Goal: Communication & Community: Participate in discussion

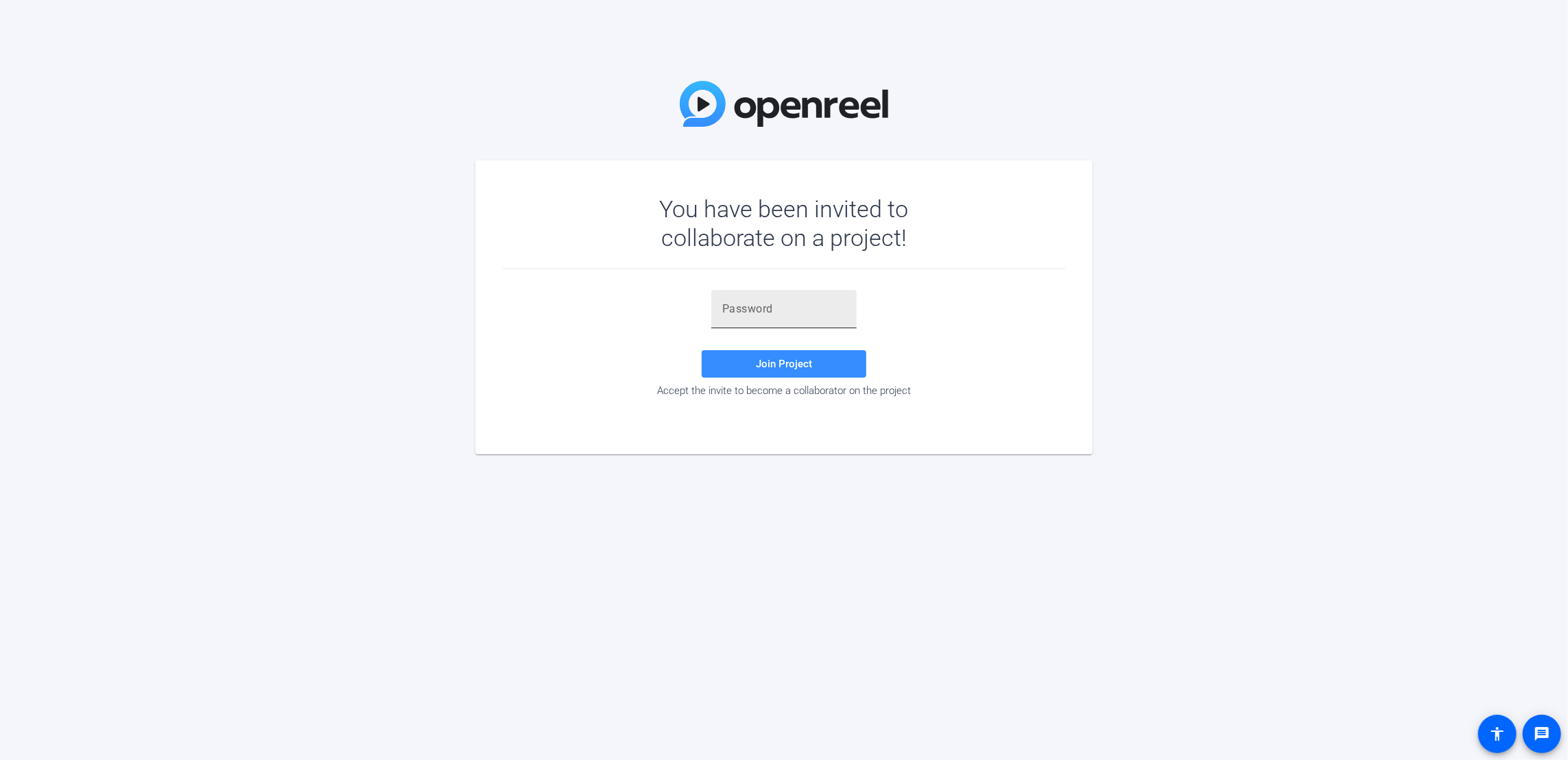
click at [789, 310] on input "text" at bounding box center [784, 309] width 124 height 16
paste input ";8Eab6"
type input ";8Eab6"
click at [790, 362] on span "Join Project" at bounding box center [784, 364] width 56 height 12
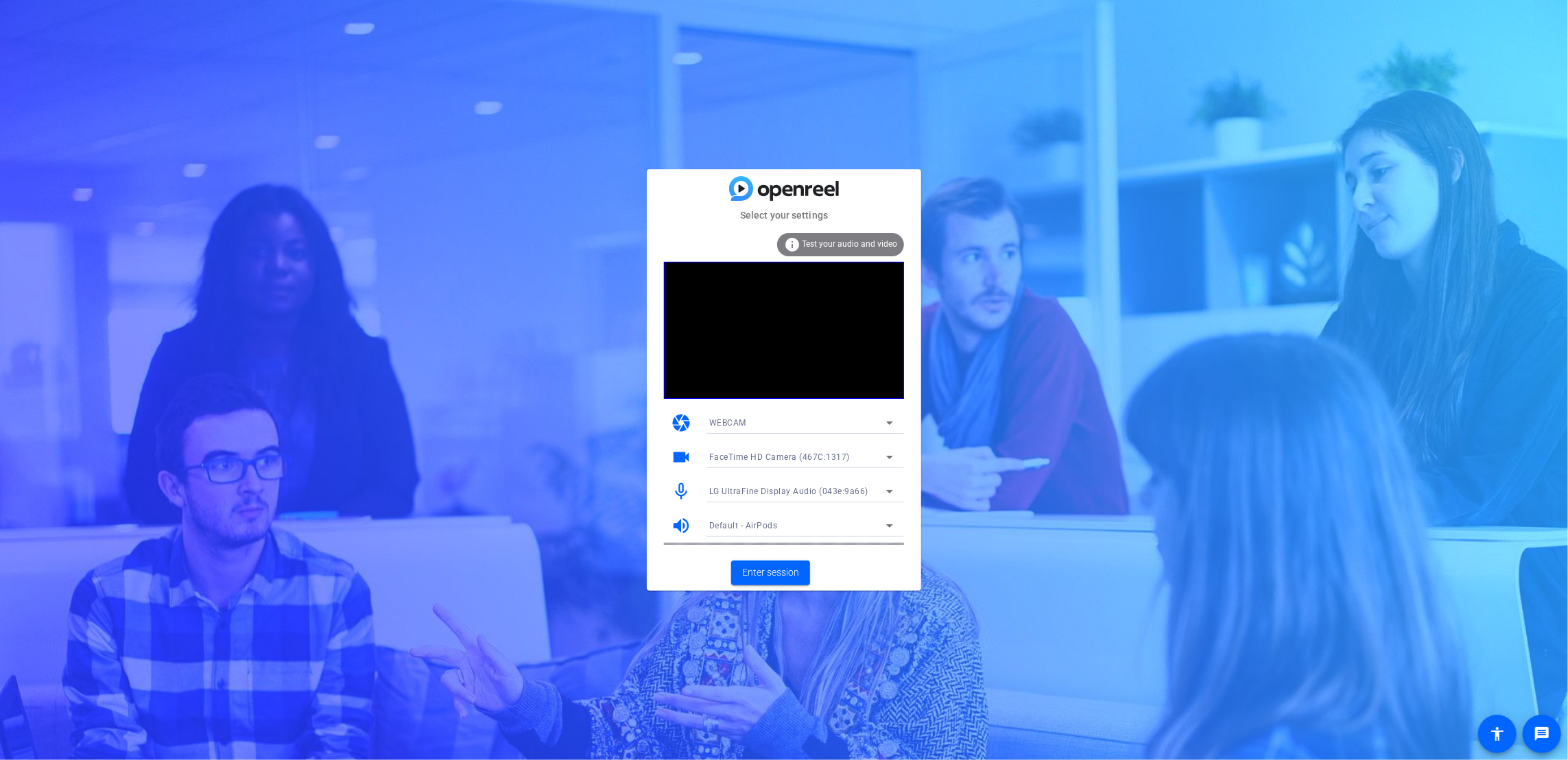
click at [882, 451] on icon at bounding box center [889, 457] width 16 height 16
click at [821, 501] on span "LG UltraFine Display Camera (043e:9a68)" at bounding box center [791, 506] width 164 height 16
click at [785, 577] on span "Enter session" at bounding box center [771, 572] width 57 height 15
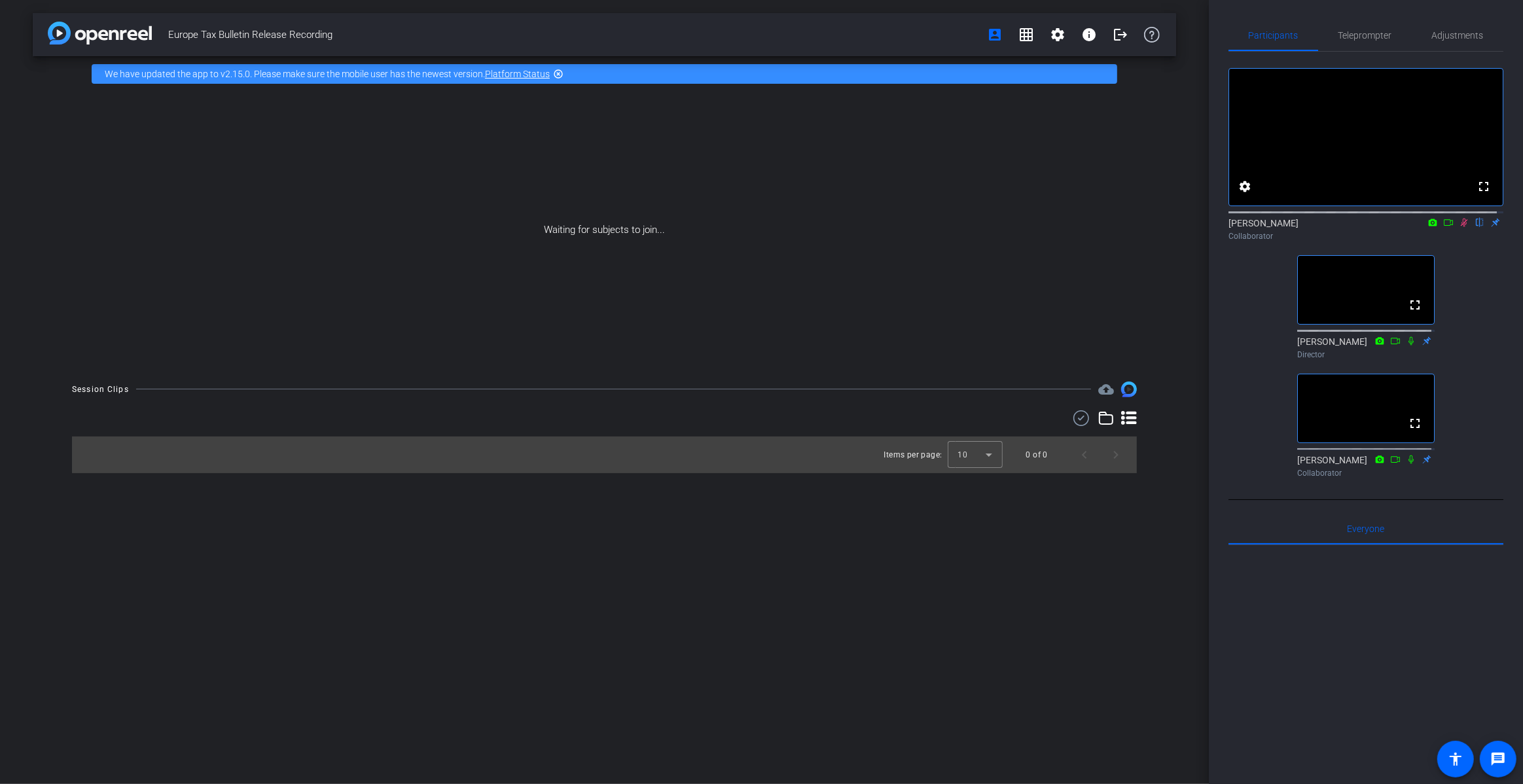
click at [1459, 227] on icon at bounding box center [1464, 222] width 11 height 9
click at [1462, 227] on icon at bounding box center [1464, 223] width 5 height 8
click at [1496, 725] on mat-icon "message" at bounding box center [1497, 758] width 16 height 16
click at [1459, 227] on icon at bounding box center [1464, 222] width 11 height 9
click at [1461, 227] on icon at bounding box center [1464, 223] width 7 height 8
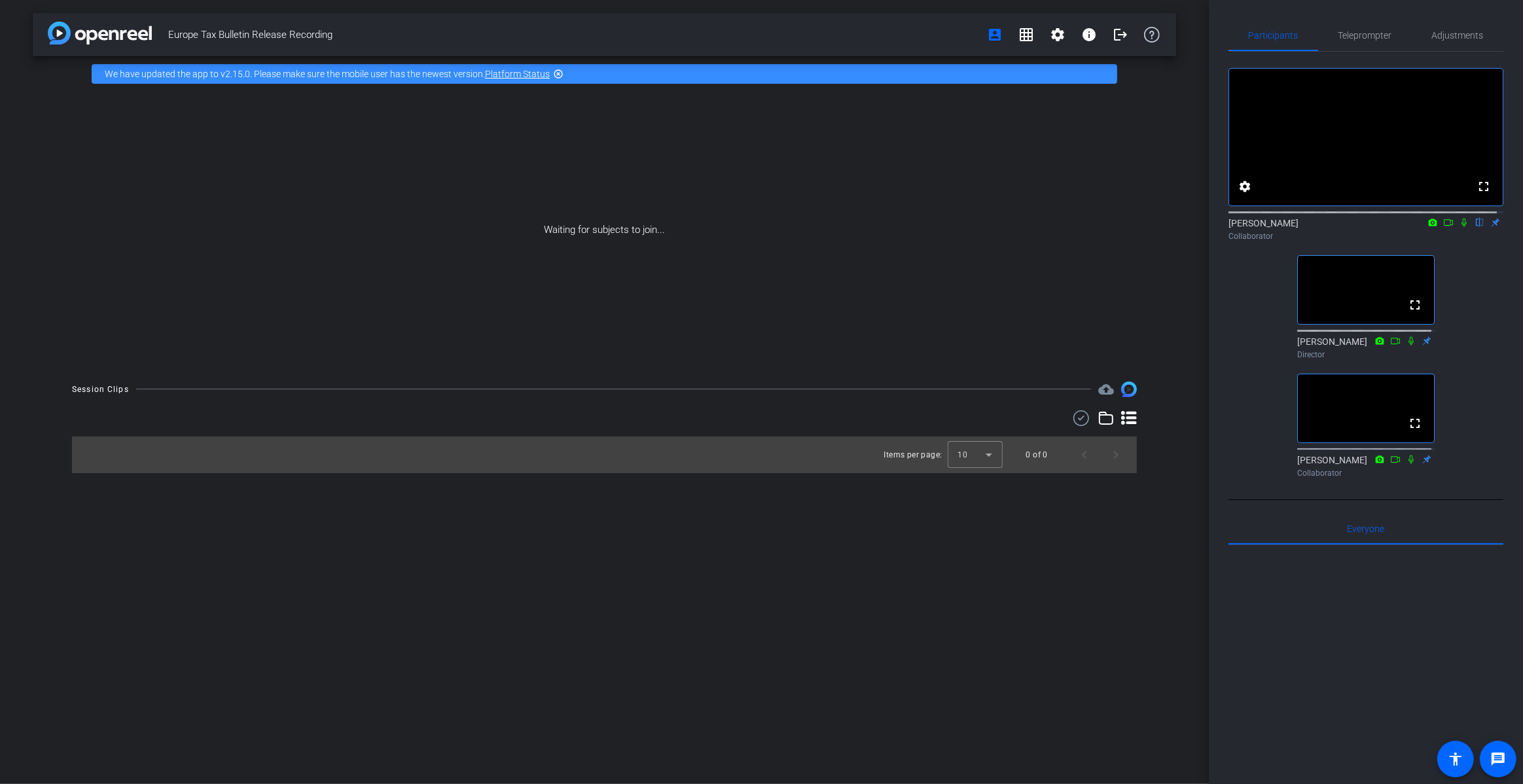
click at [1459, 227] on icon at bounding box center [1464, 222] width 11 height 9
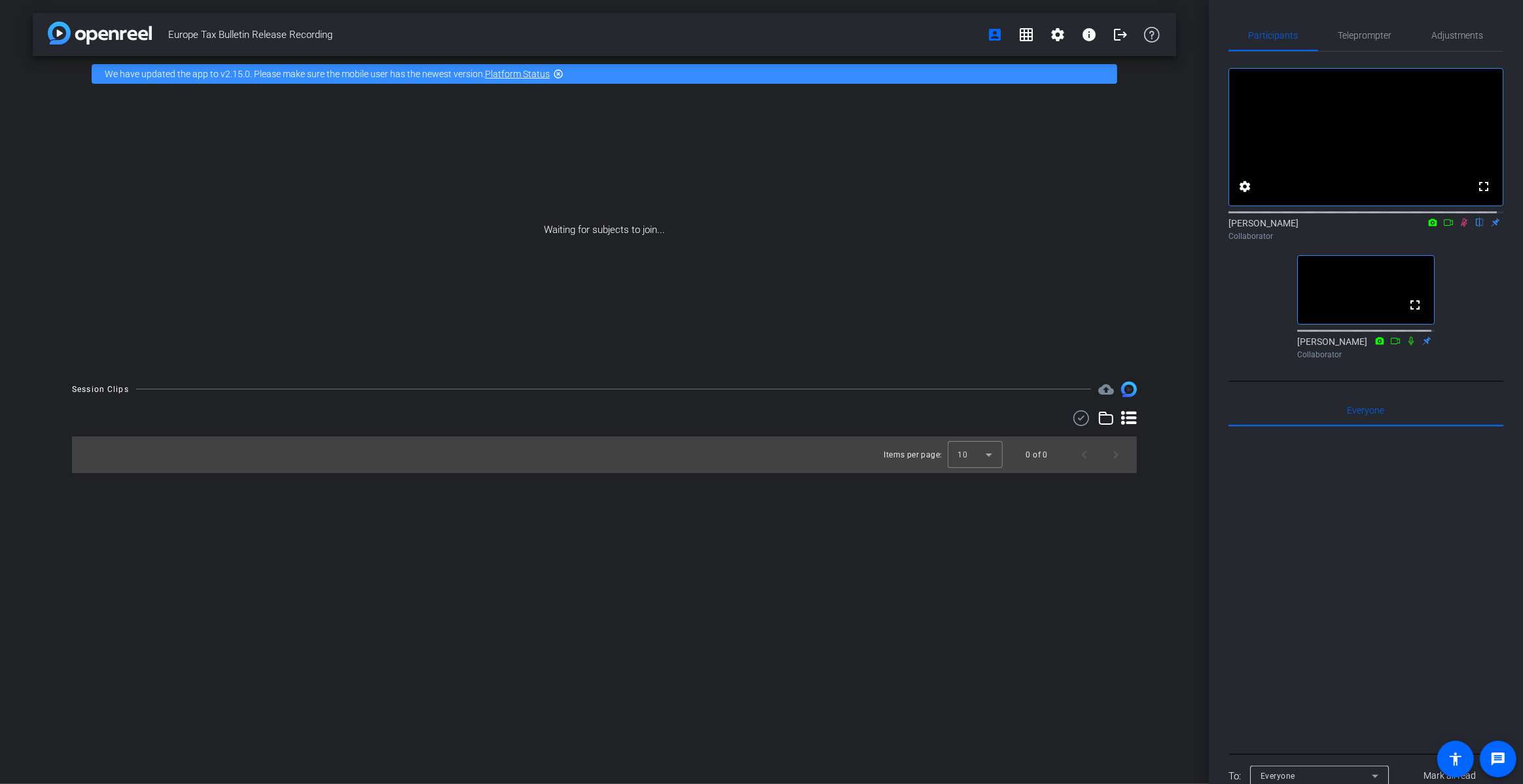
click at [1461, 227] on icon at bounding box center [1464, 223] width 7 height 8
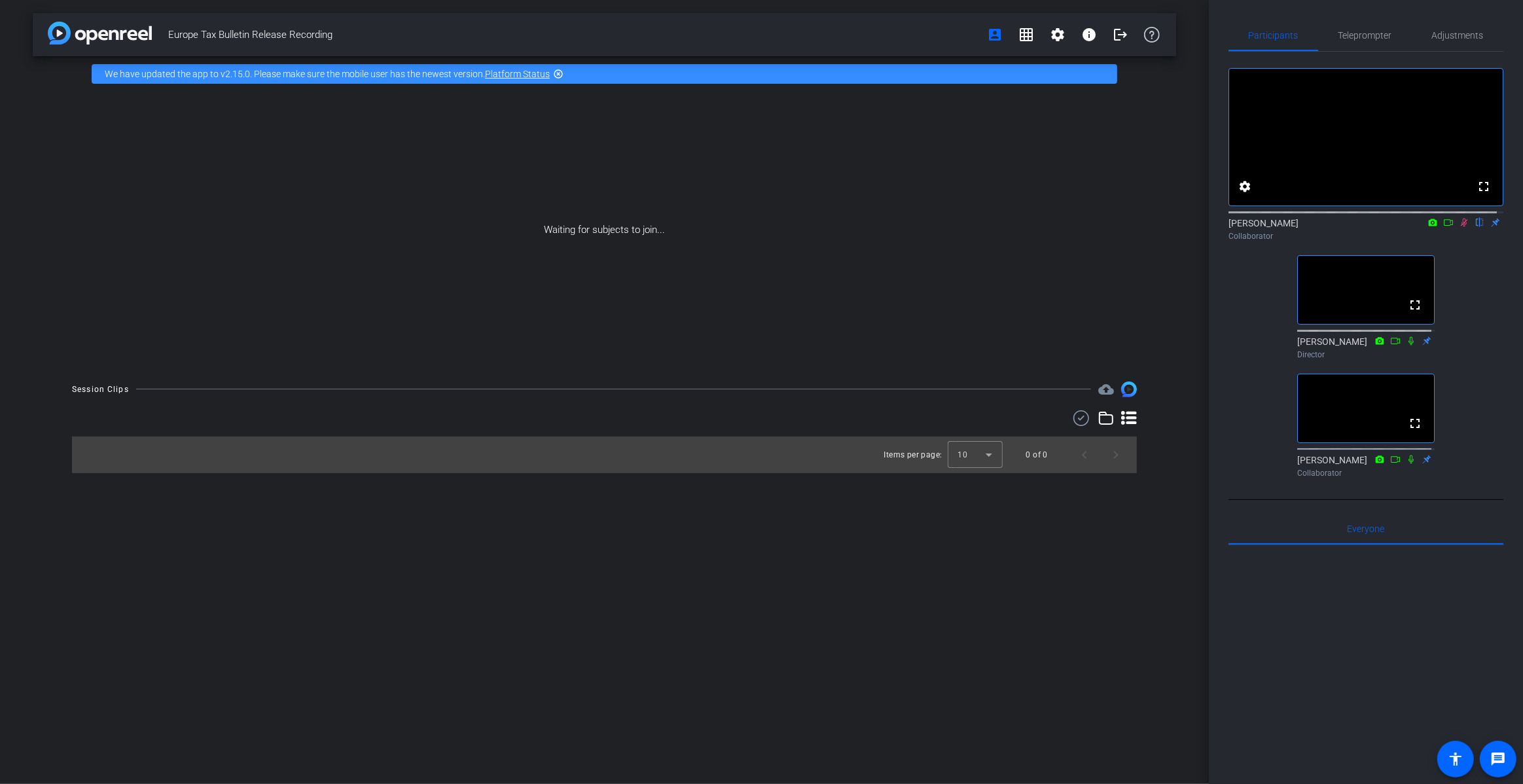
click at [1459, 227] on icon at bounding box center [1464, 222] width 11 height 9
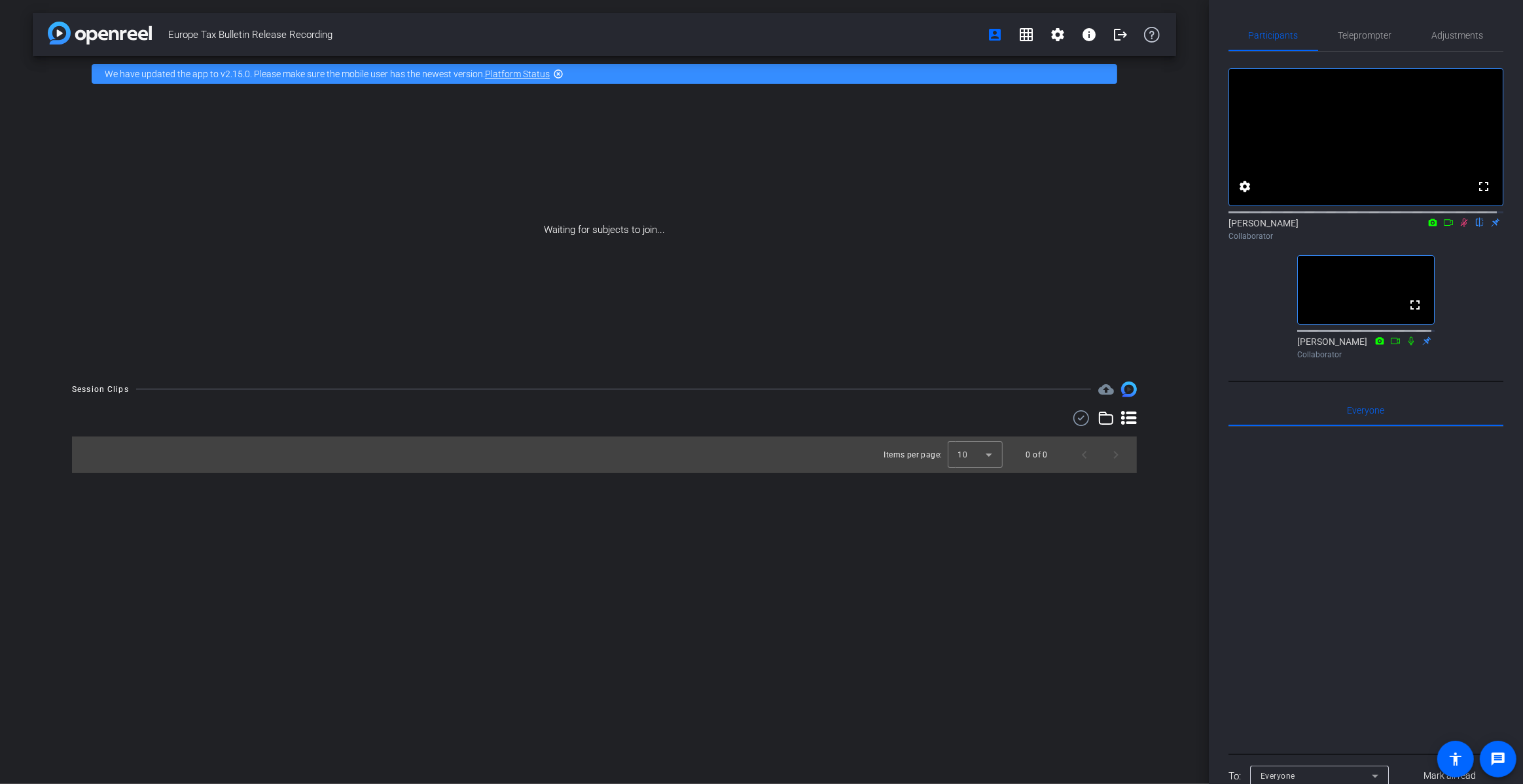
click at [1459, 227] on icon at bounding box center [1464, 222] width 11 height 9
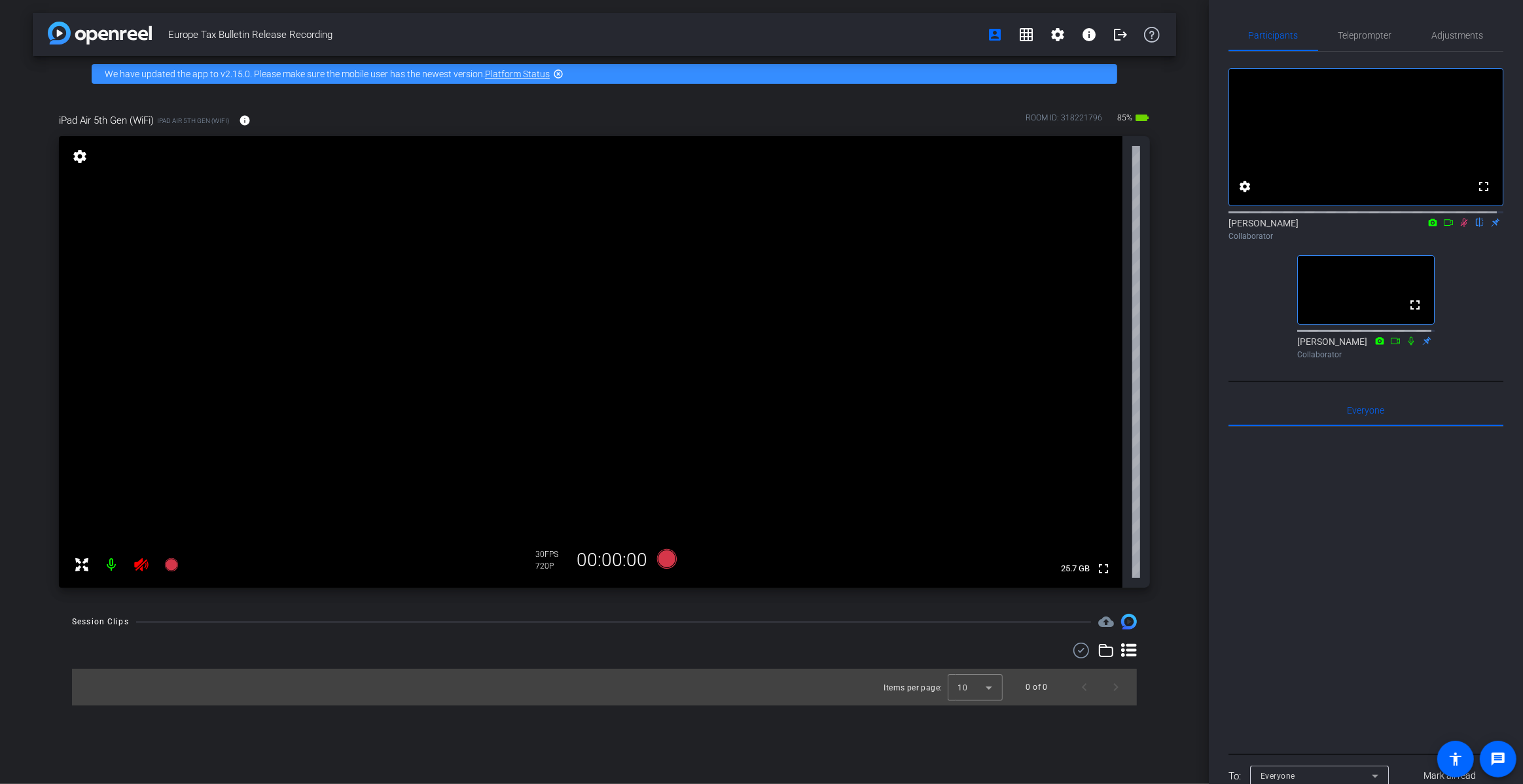
click at [1459, 227] on icon at bounding box center [1464, 222] width 11 height 9
click at [1462, 227] on icon at bounding box center [1464, 223] width 5 height 8
click at [1459, 229] on mat-icon at bounding box center [1464, 222] width 16 height 12
click at [80, 154] on mat-icon "settings" at bounding box center [80, 156] width 18 height 16
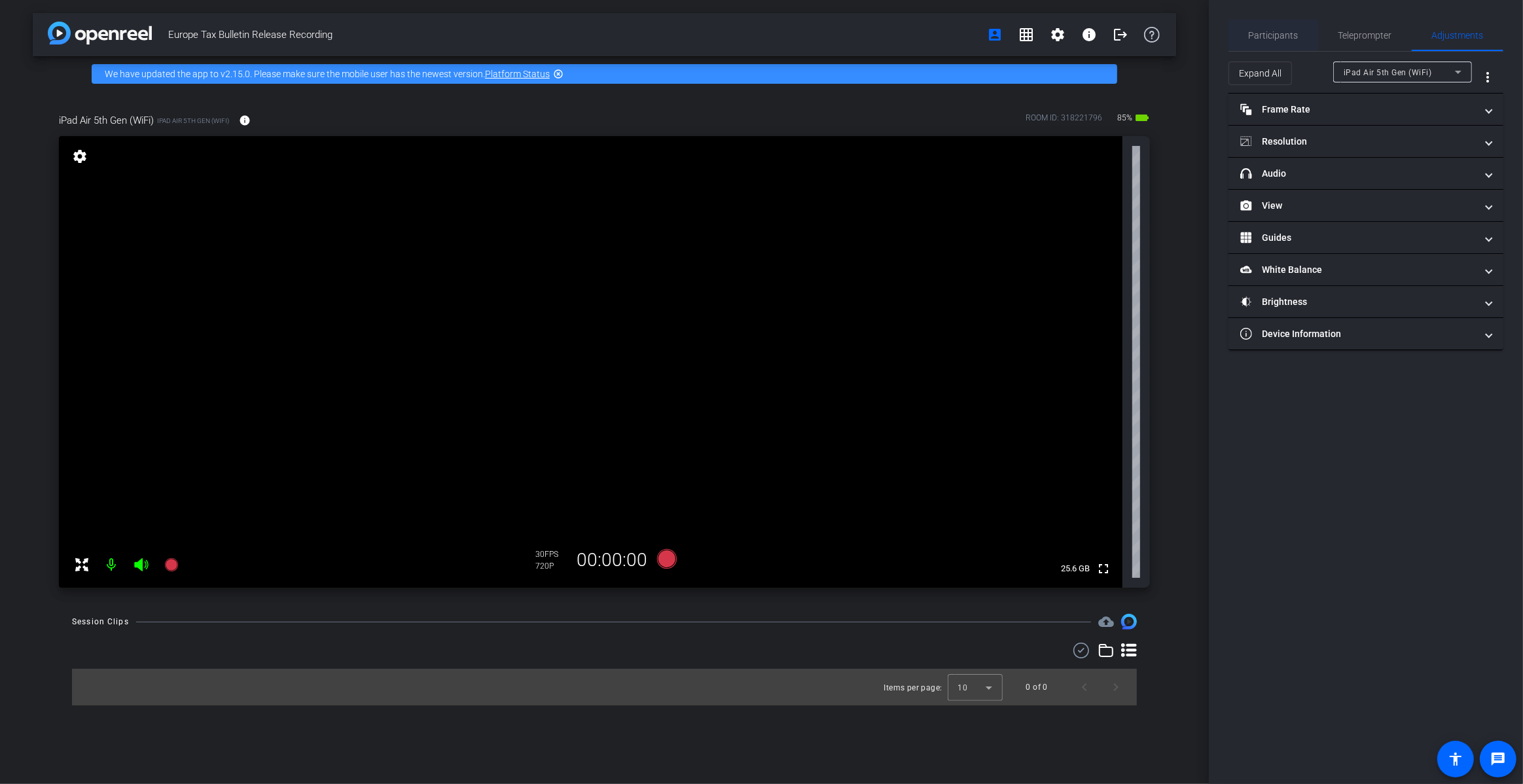
click at [1289, 36] on span "Participants" at bounding box center [1274, 35] width 50 height 9
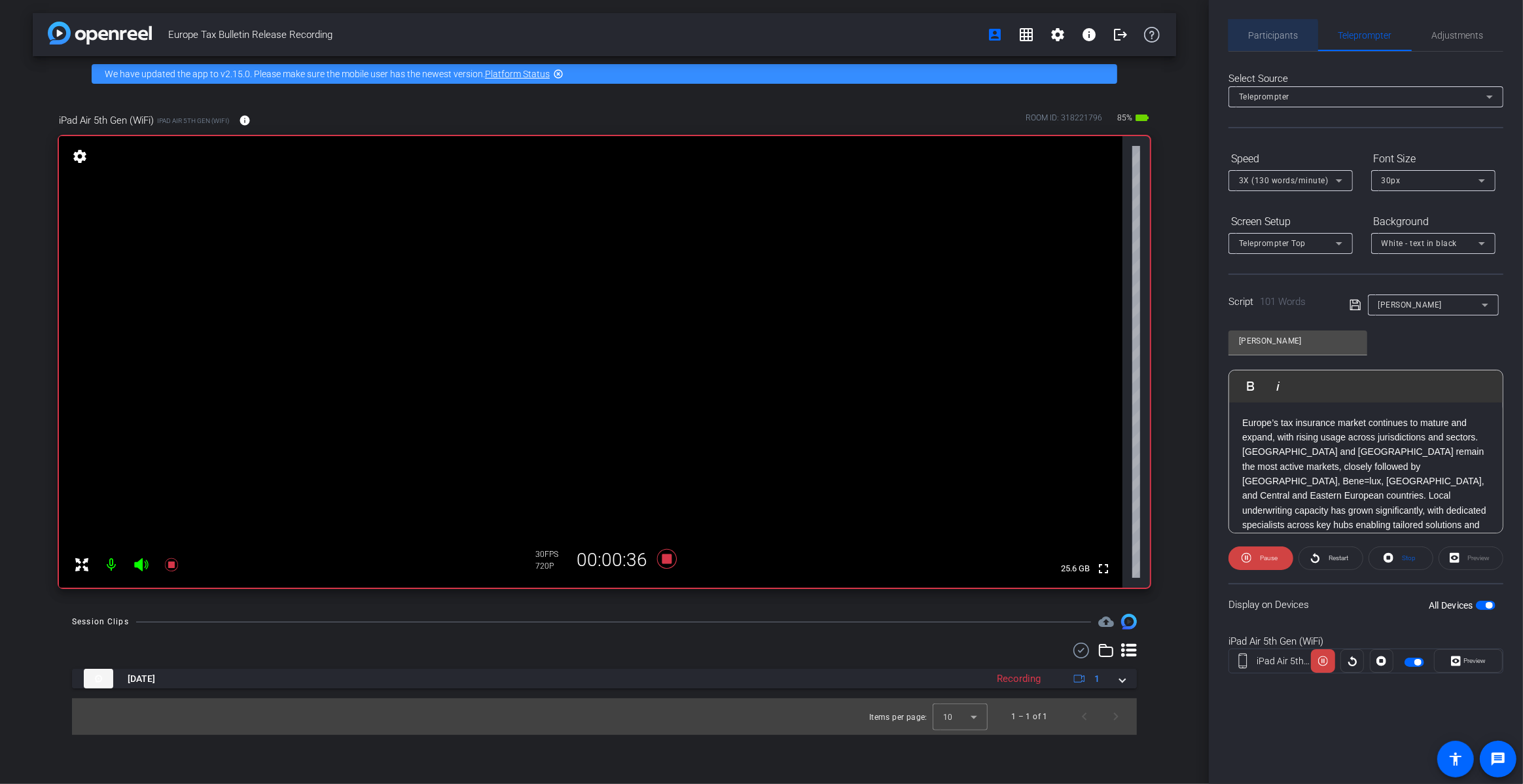
click at [1256, 37] on span "Participants" at bounding box center [1274, 35] width 50 height 9
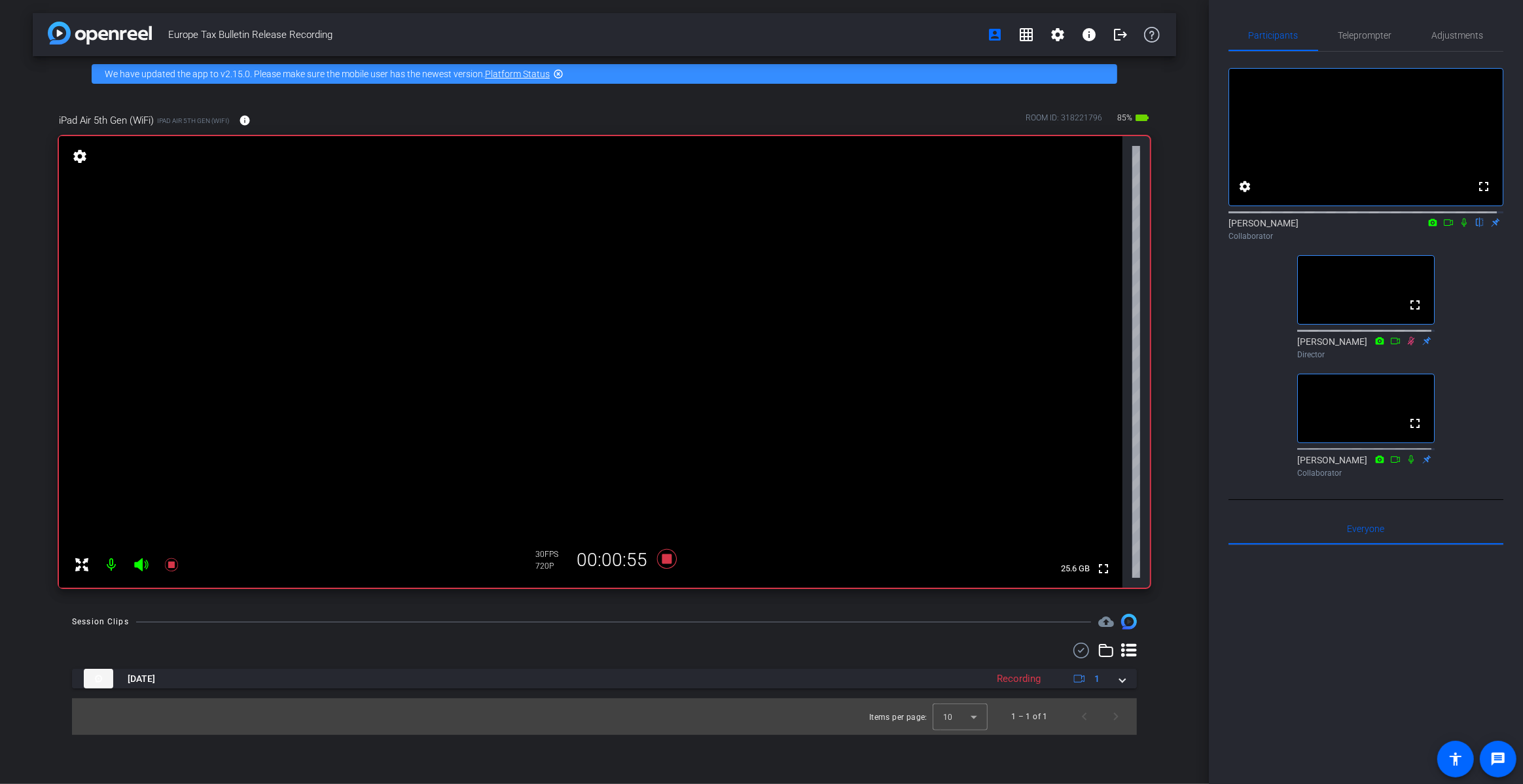
click at [1459, 227] on icon at bounding box center [1464, 222] width 11 height 9
click at [1360, 33] on span "Teleprompter" at bounding box center [1365, 35] width 54 height 9
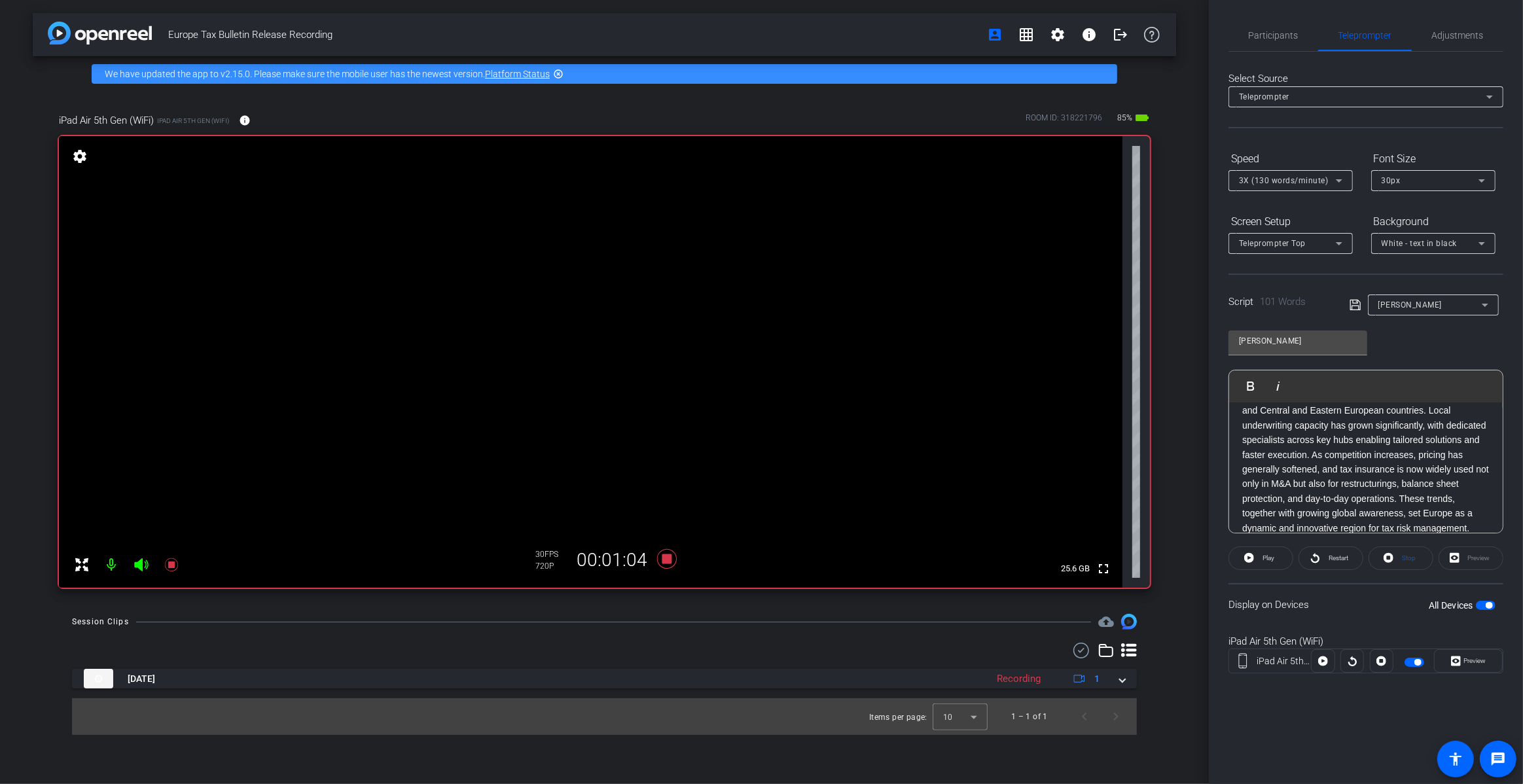
scroll to position [85, 0]
click at [1269, 38] on span "Participants" at bounding box center [1274, 35] width 50 height 9
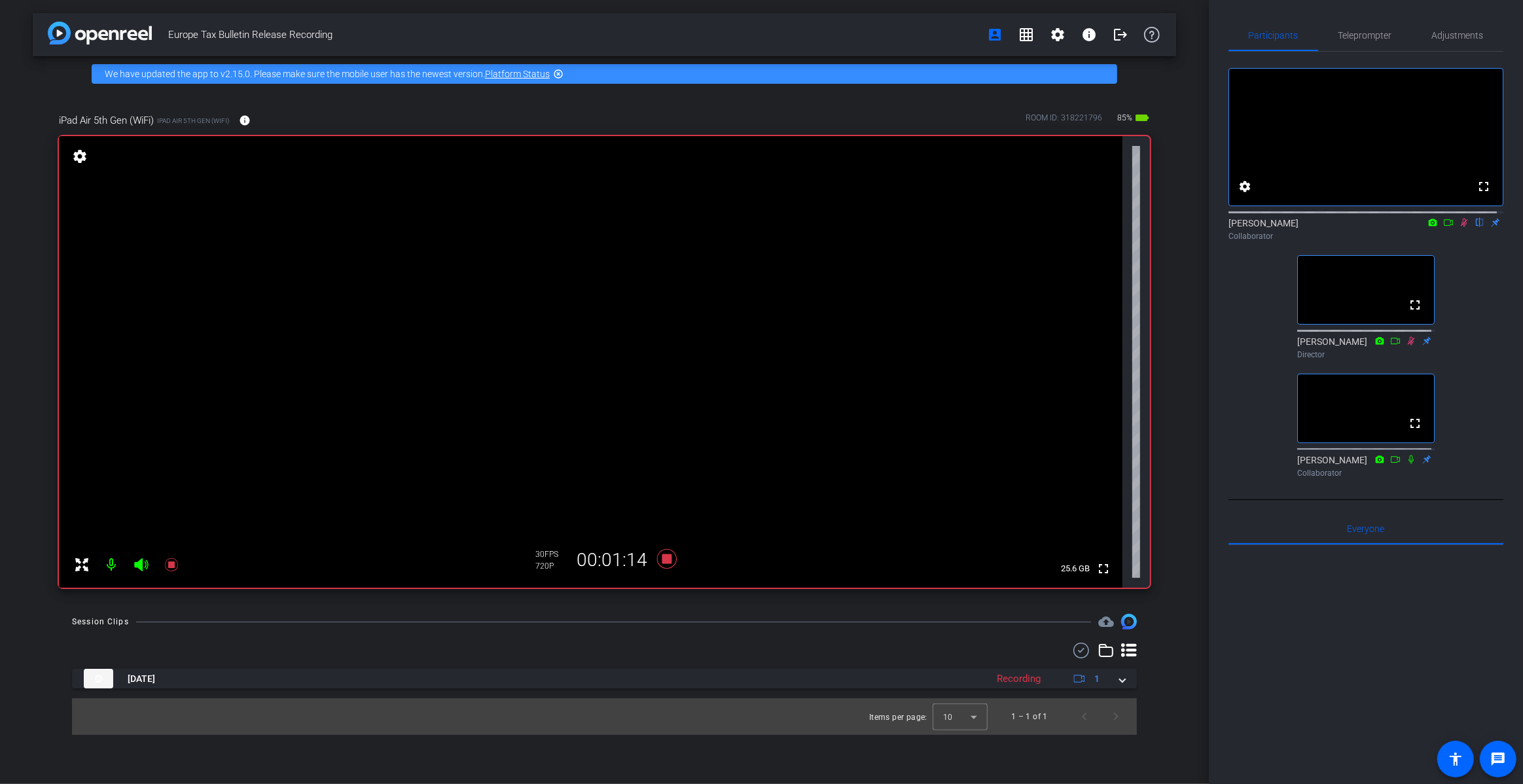
click at [1461, 227] on icon at bounding box center [1464, 223] width 7 height 8
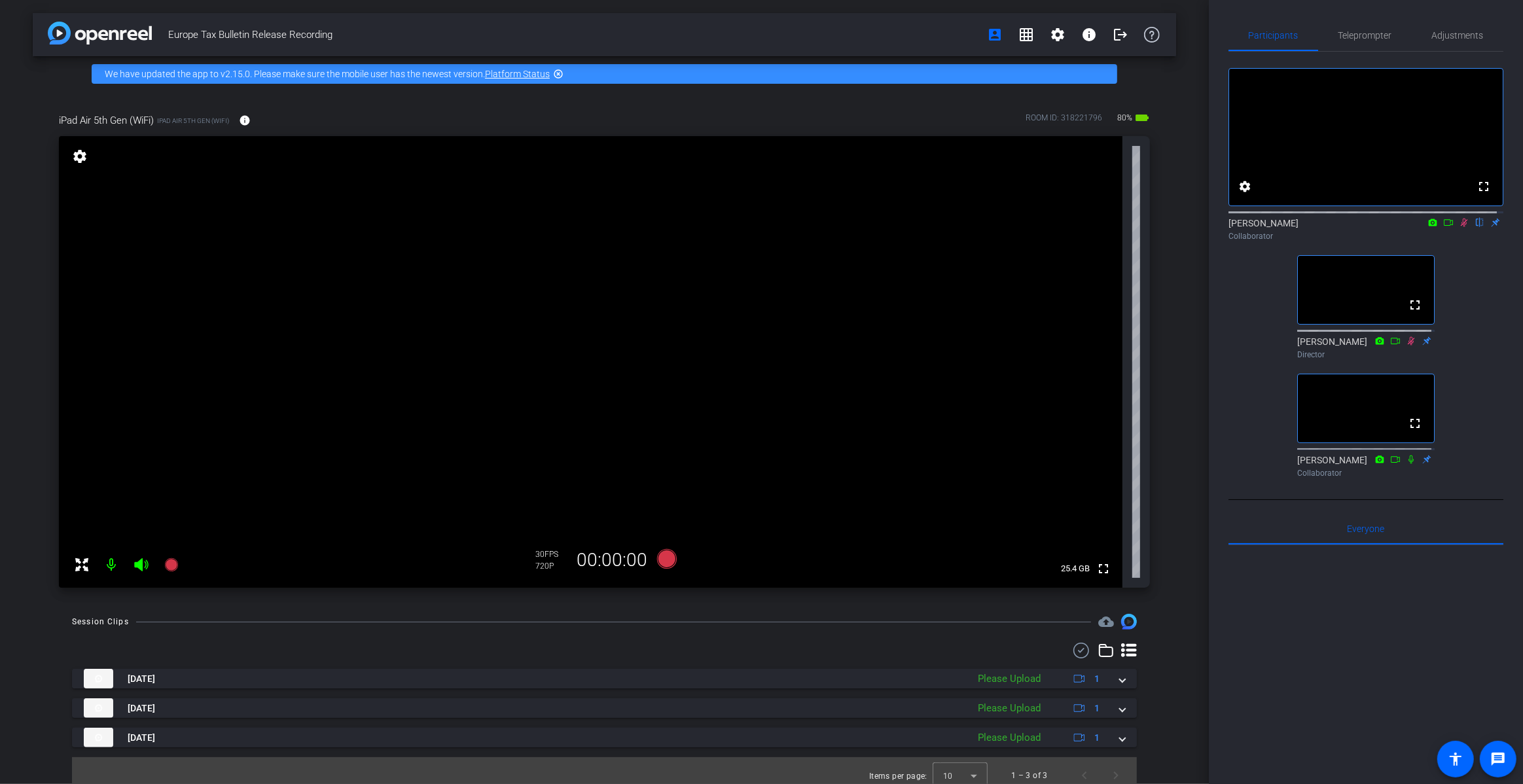
click at [1461, 227] on icon at bounding box center [1464, 223] width 7 height 8
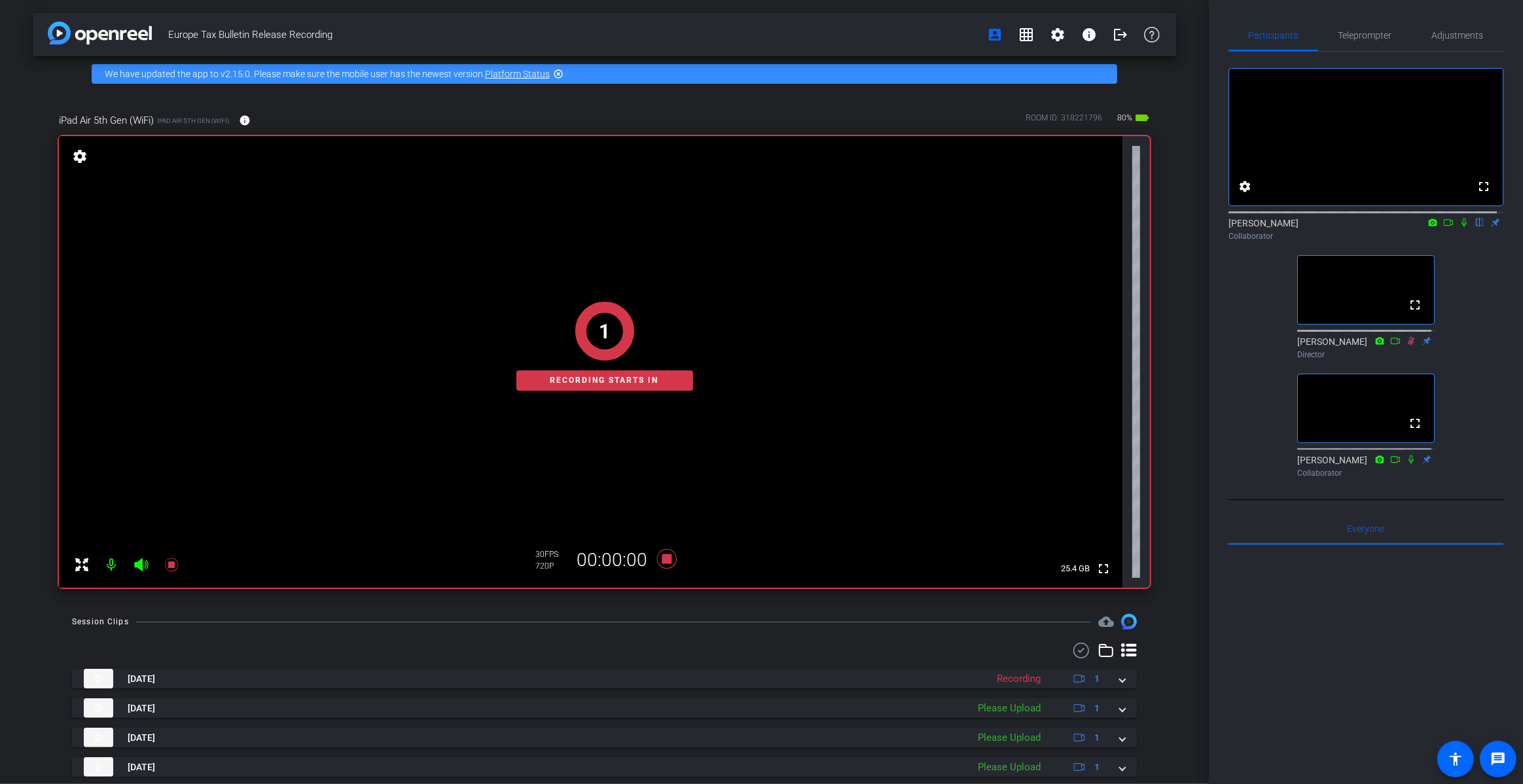
click at [1457, 242] on div "[PERSON_NAME] flip Collaborator" at bounding box center [1365, 229] width 275 height 26
click at [1462, 227] on icon at bounding box center [1464, 223] width 5 height 8
click at [1459, 227] on icon at bounding box center [1464, 222] width 11 height 9
click at [1462, 227] on icon at bounding box center [1464, 223] width 5 height 8
click at [1461, 227] on icon at bounding box center [1464, 223] width 7 height 8
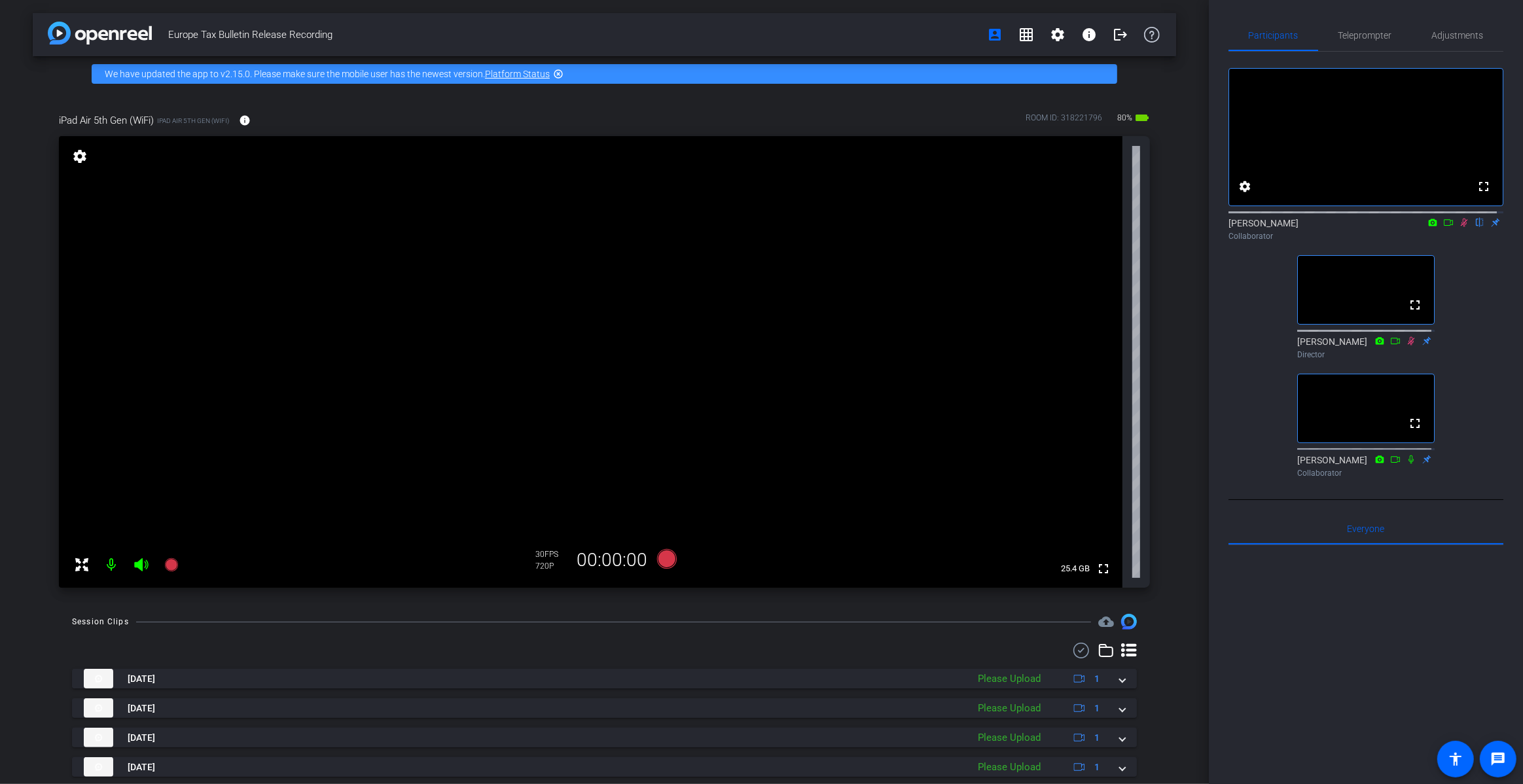
click at [1461, 227] on icon at bounding box center [1464, 223] width 7 height 8
click at [1459, 227] on icon at bounding box center [1464, 222] width 11 height 9
click at [1406, 464] on icon at bounding box center [1411, 459] width 11 height 9
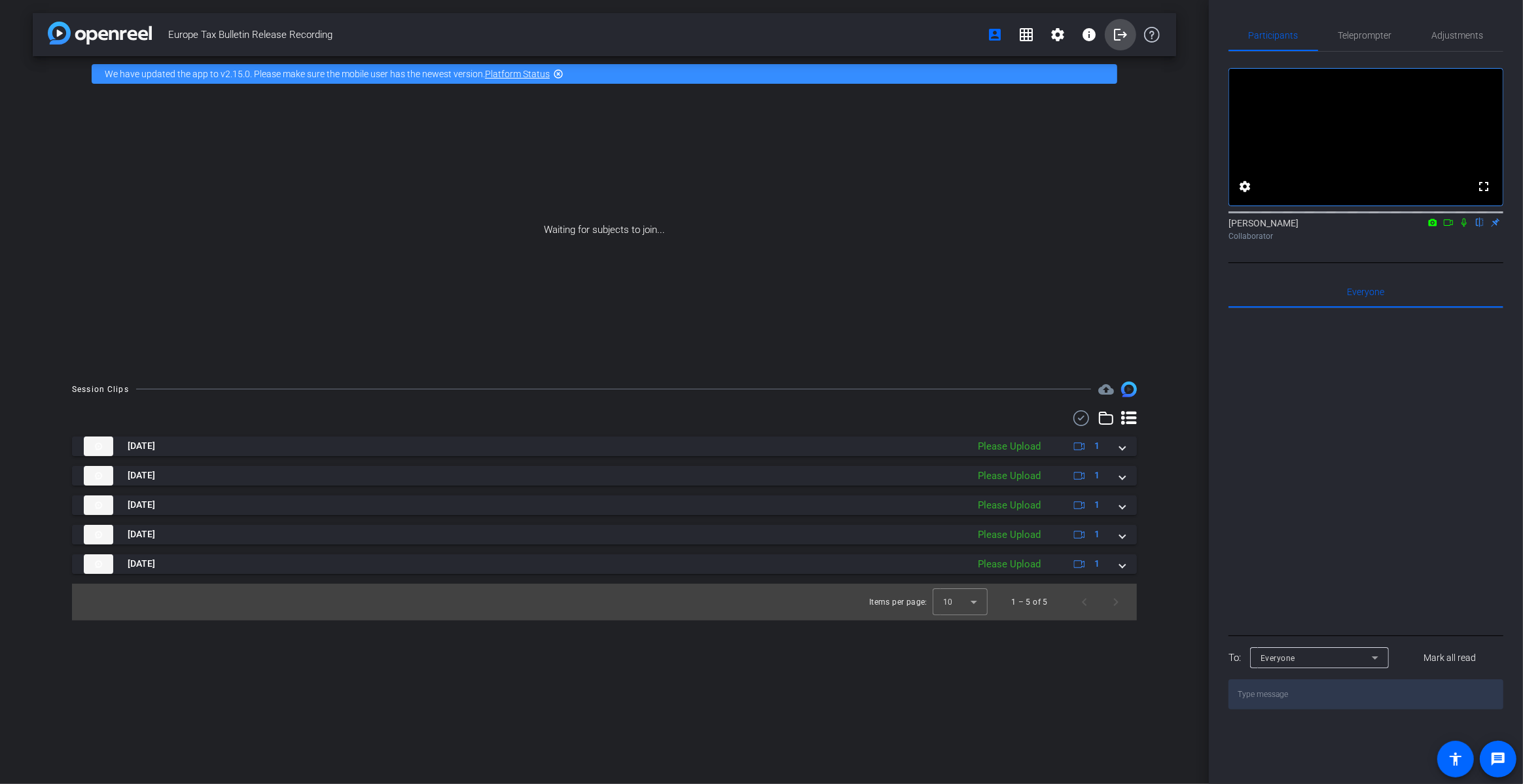
click at [1113, 30] on mat-icon "logout" at bounding box center [1120, 35] width 16 height 16
